Goal: Task Accomplishment & Management: Manage account settings

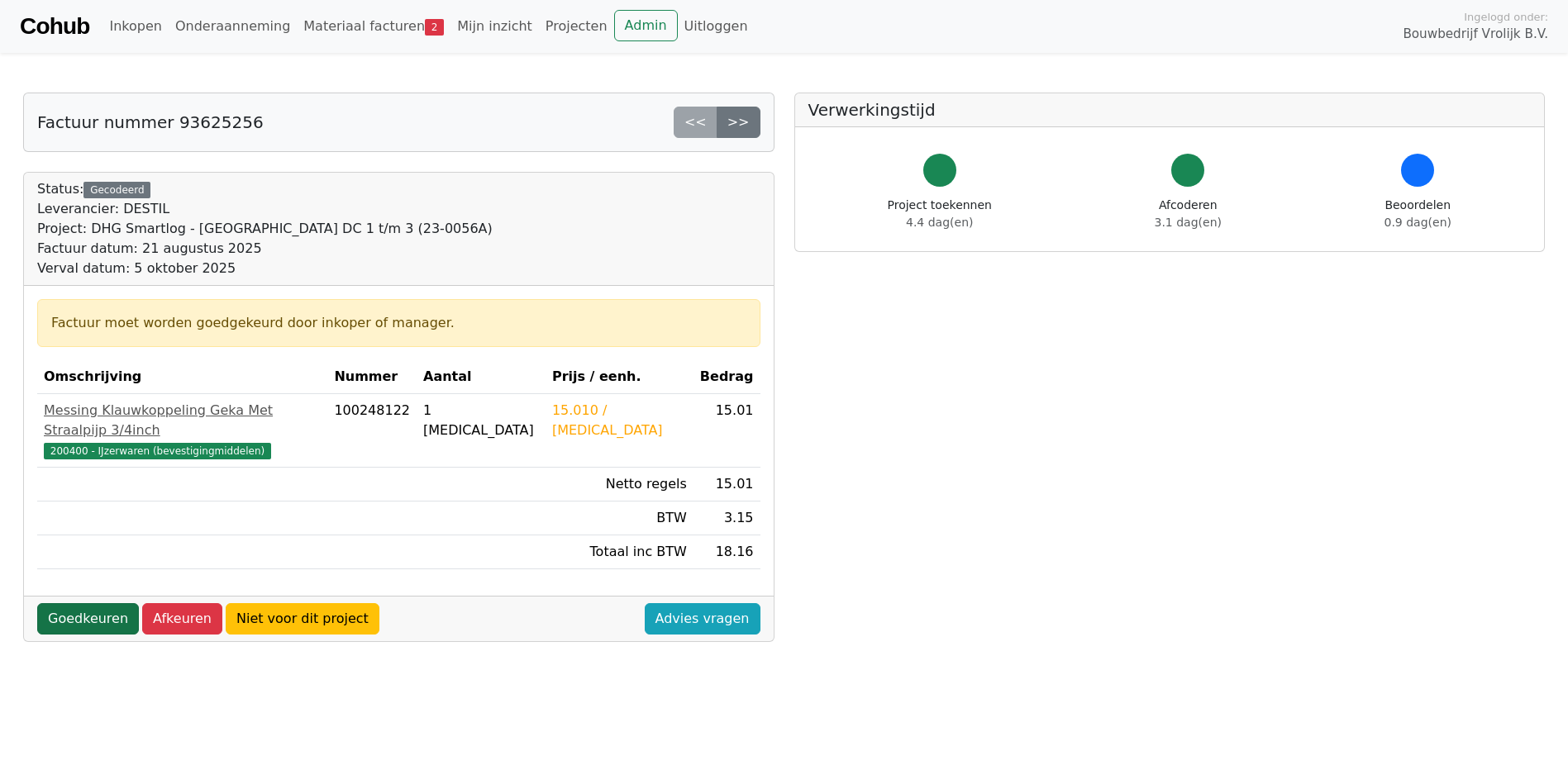
click at [76, 603] on link "Goedkeuren" at bounding box center [88, 618] width 102 height 31
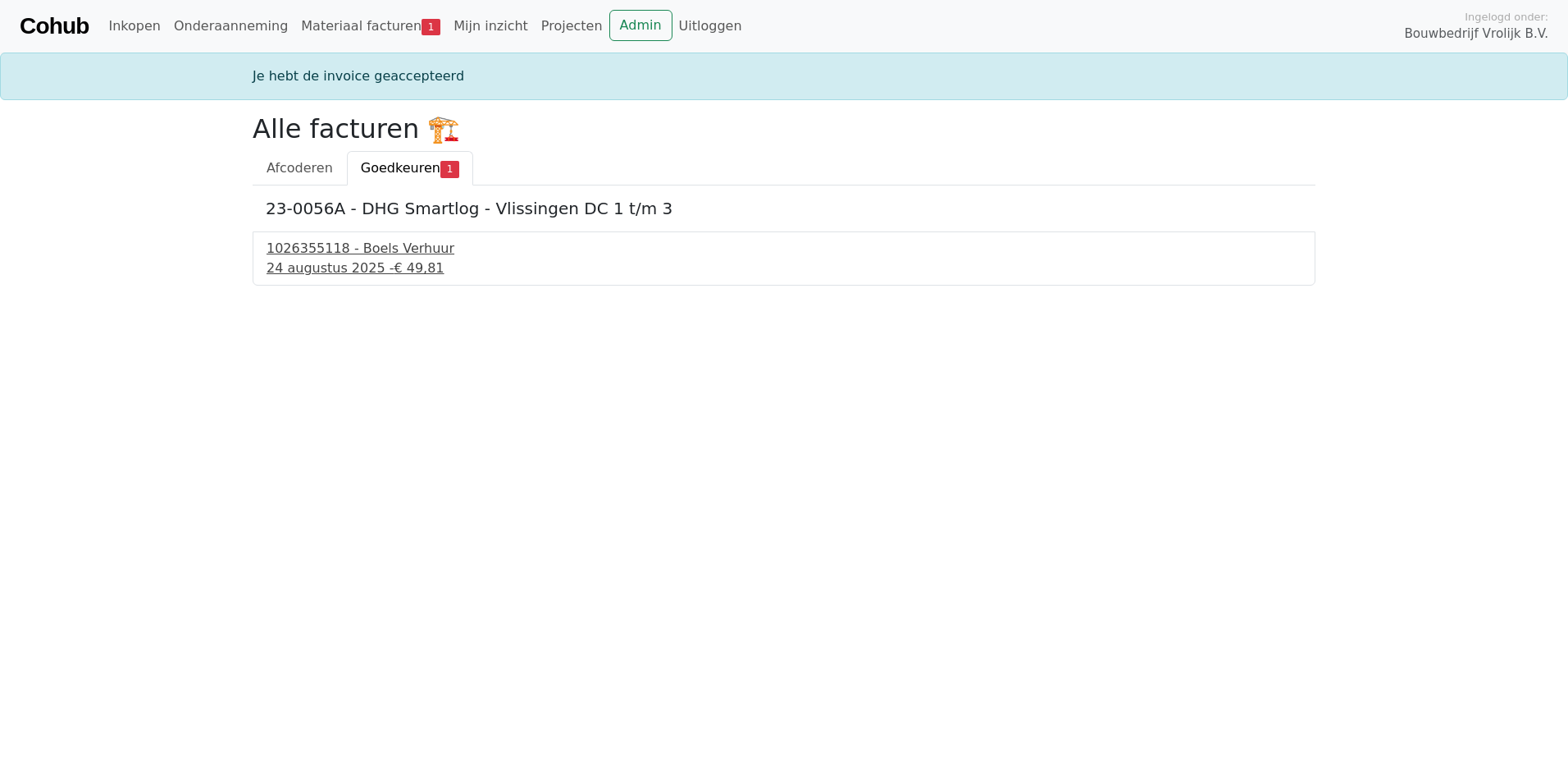
click at [344, 252] on div "1026355118 - Boels Verhuur" at bounding box center [783, 249] width 1035 height 19
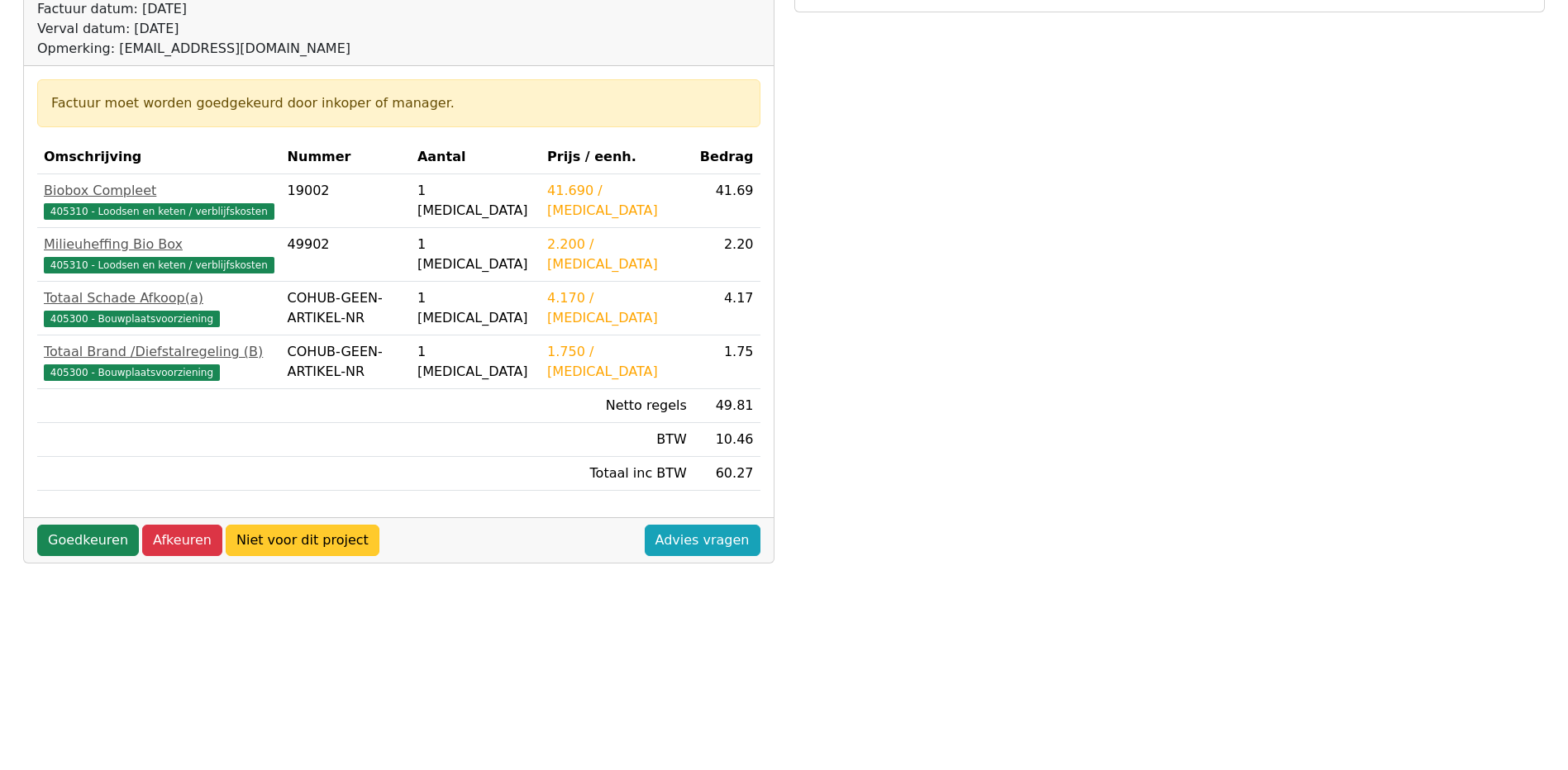
scroll to position [207, 0]
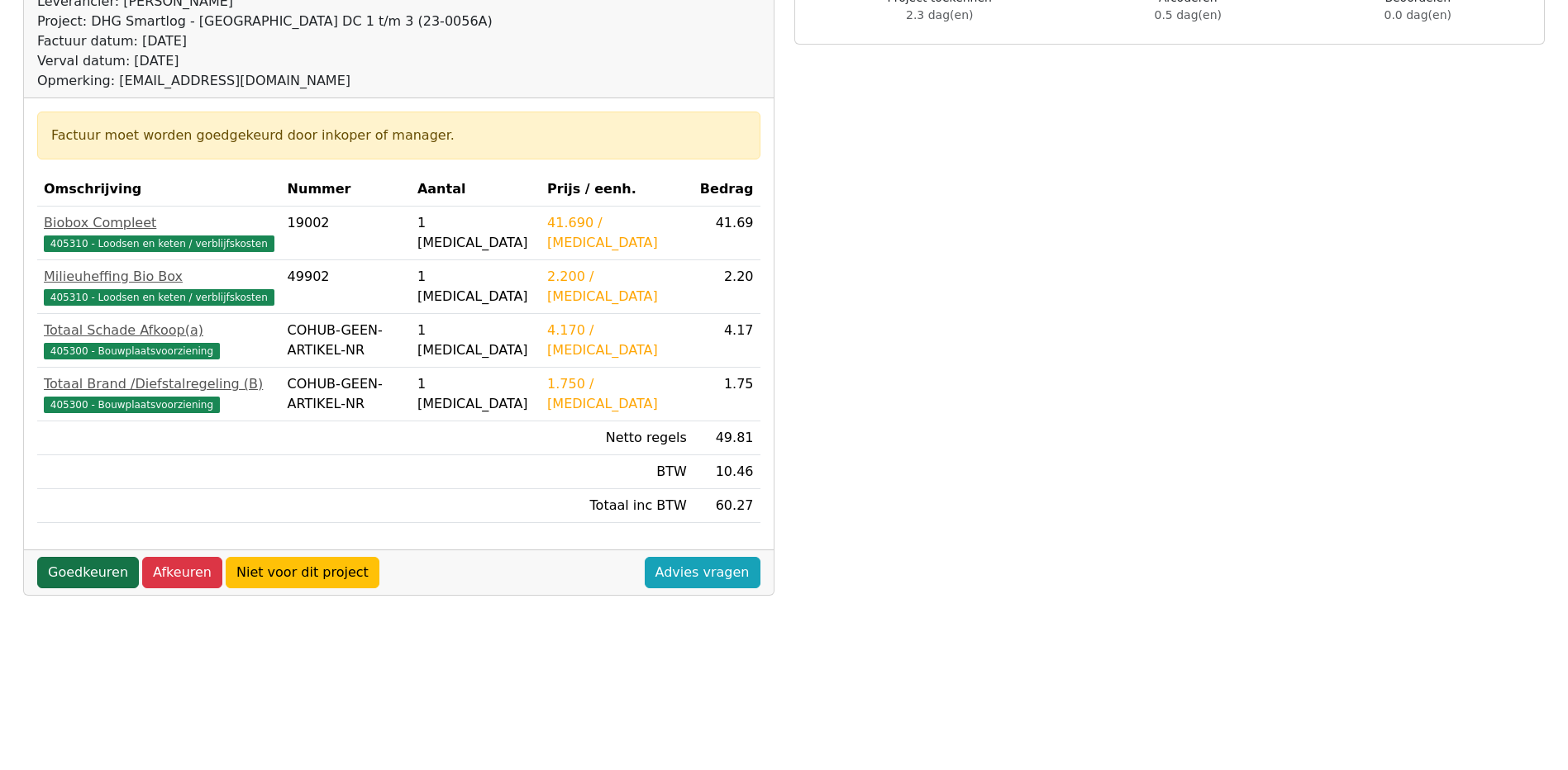
click at [79, 571] on link "Goedkeuren" at bounding box center [88, 572] width 102 height 31
